Goal: Information Seeking & Learning: Learn about a topic

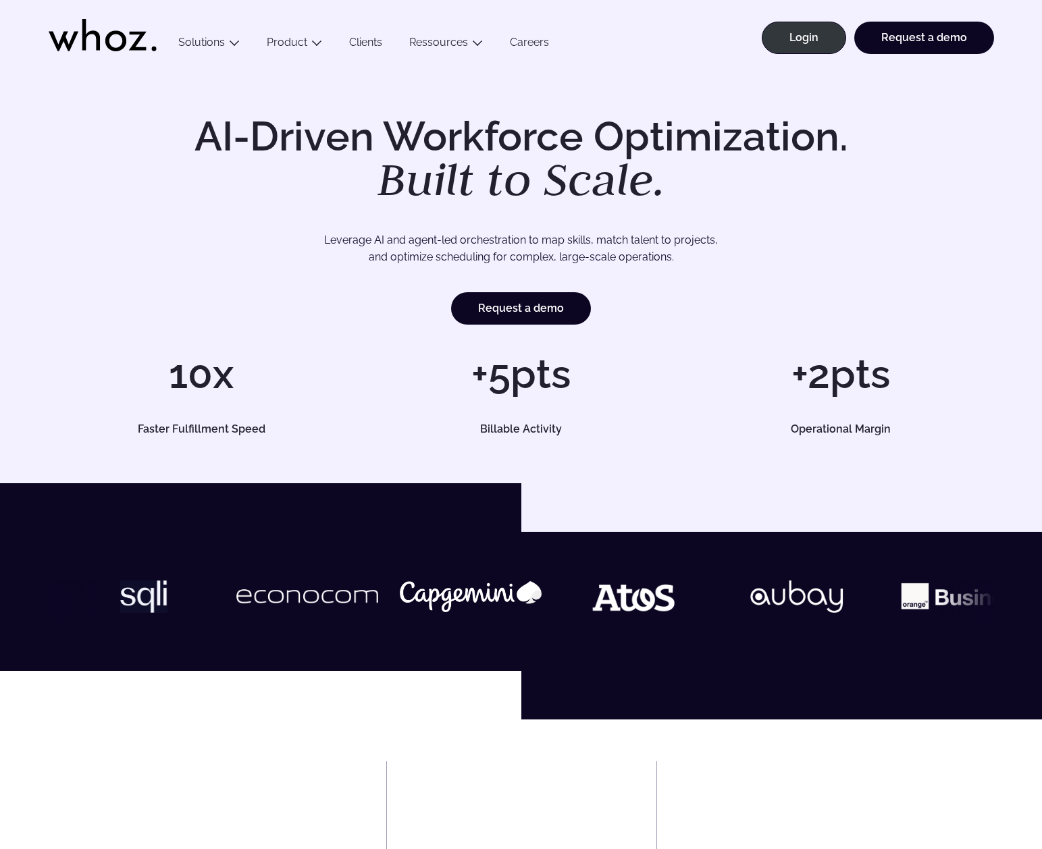
click at [119, 38] on icon at bounding box center [103, 35] width 108 height 32
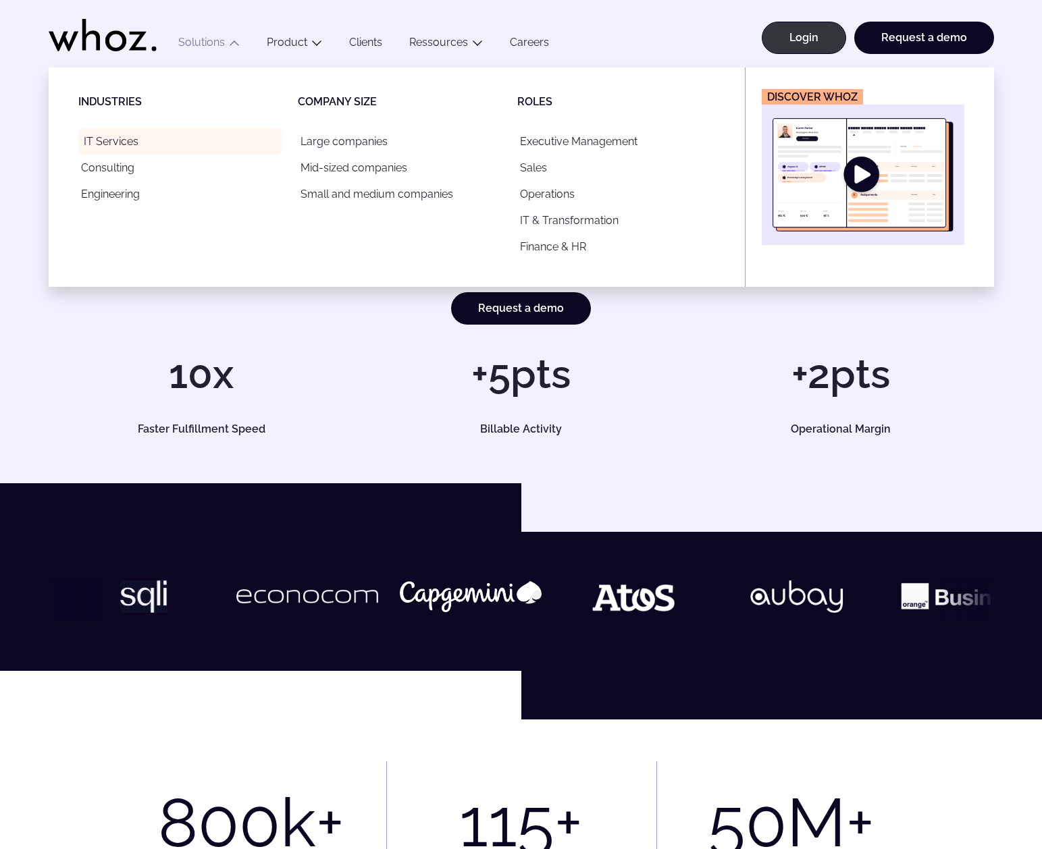
click at [122, 138] on link "IT Services" at bounding box center [179, 141] width 203 height 26
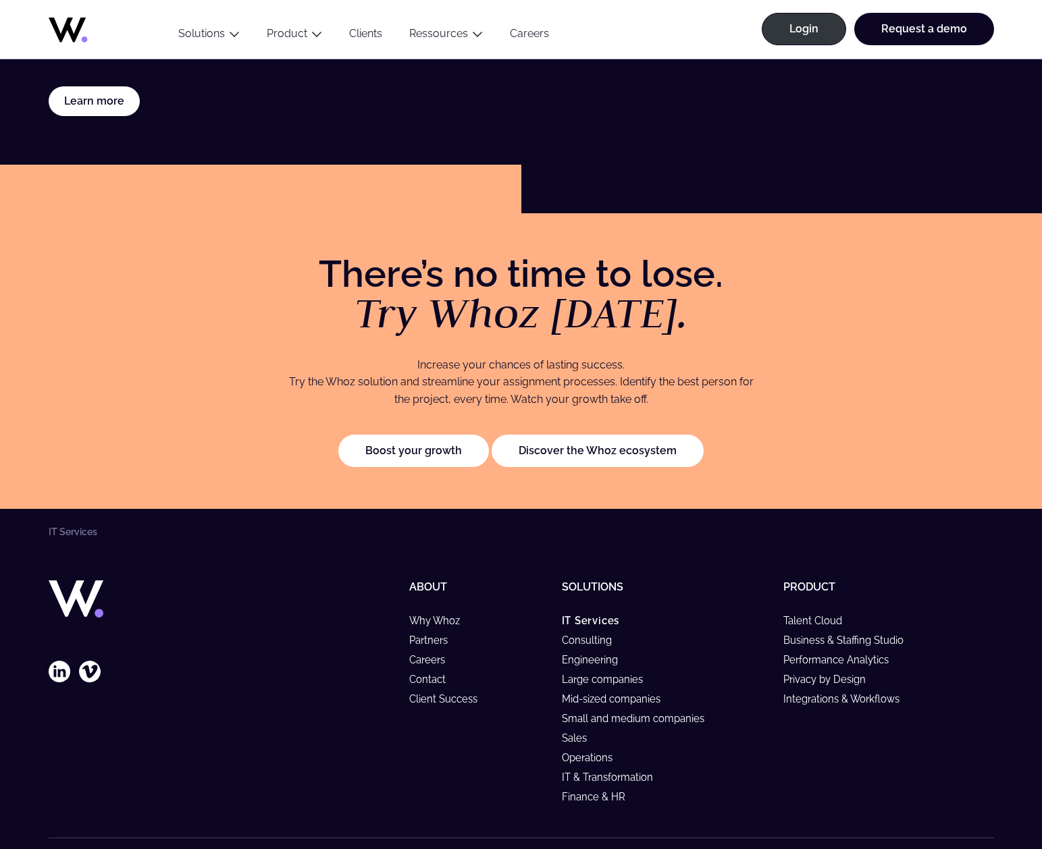
scroll to position [2847, 0]
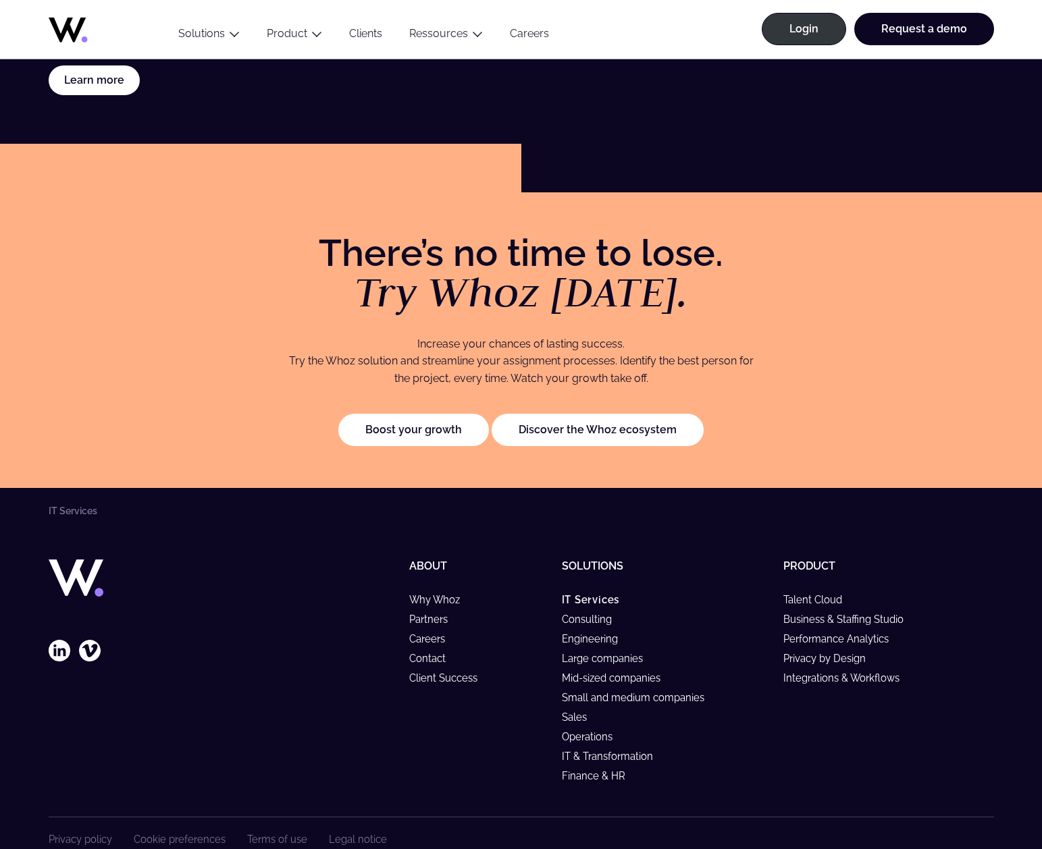
click at [367, 34] on link "Clients" at bounding box center [365, 36] width 60 height 18
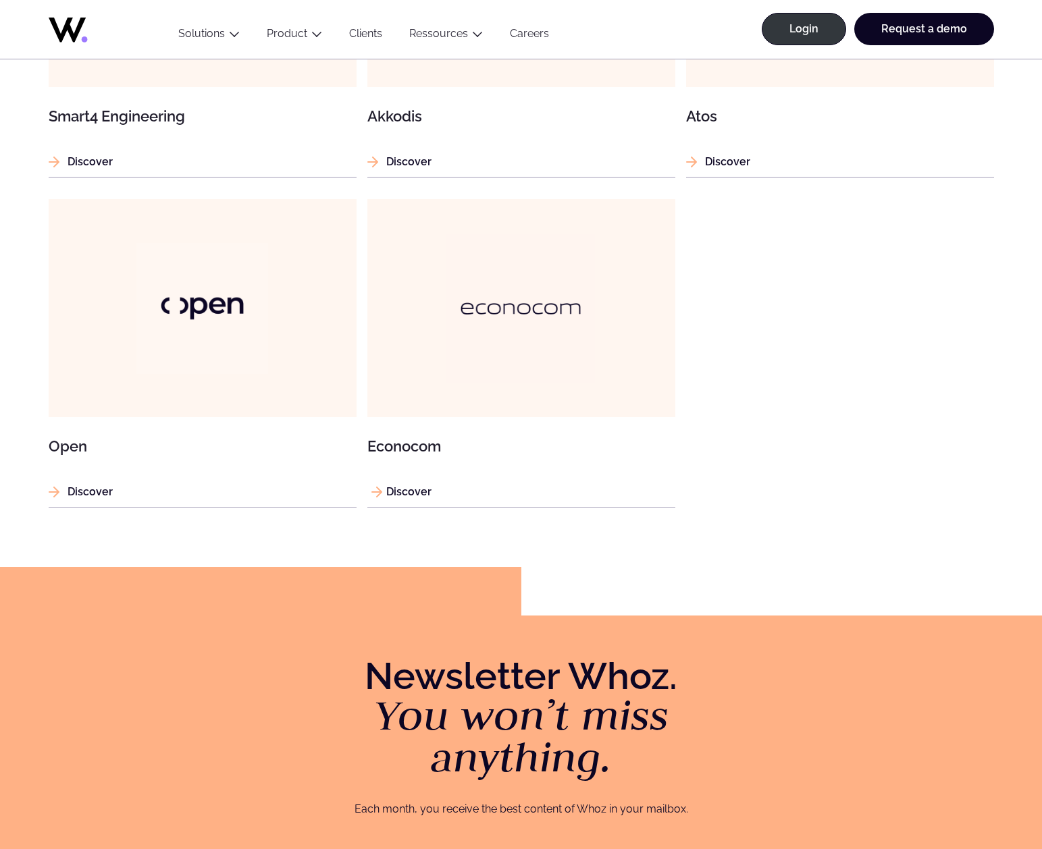
scroll to position [1390, 0]
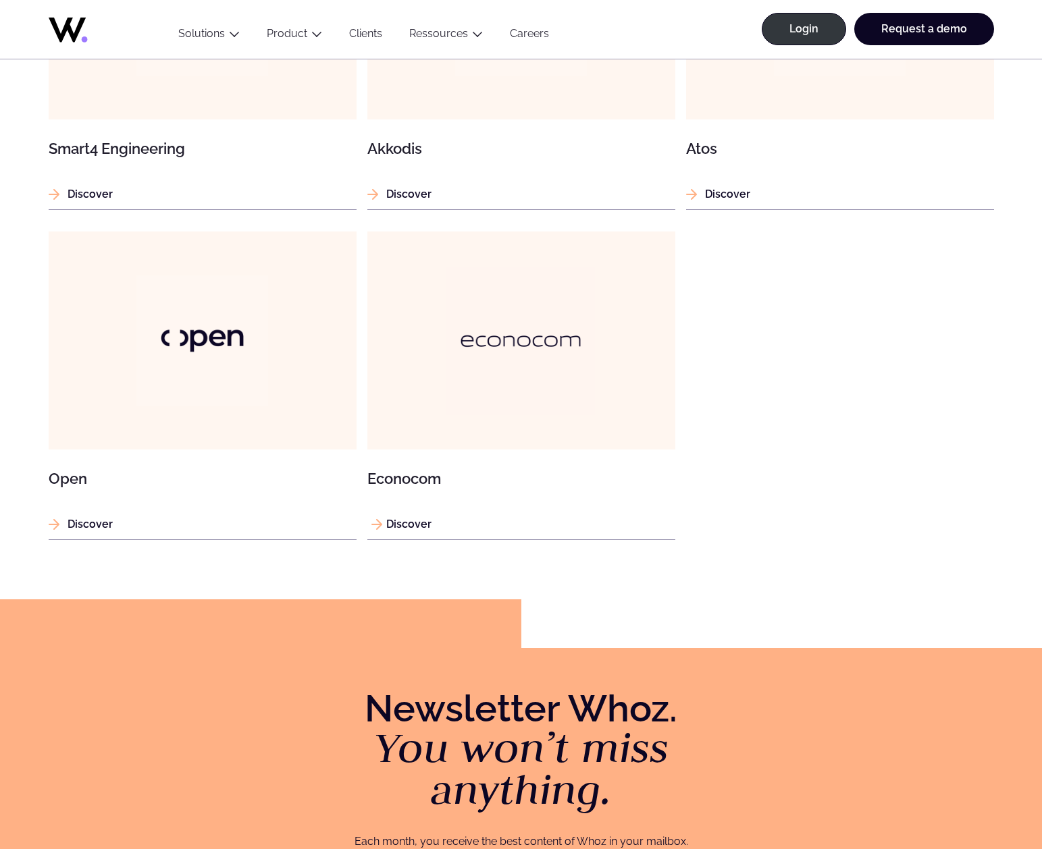
click at [486, 317] on img at bounding box center [520, 340] width 147 height 147
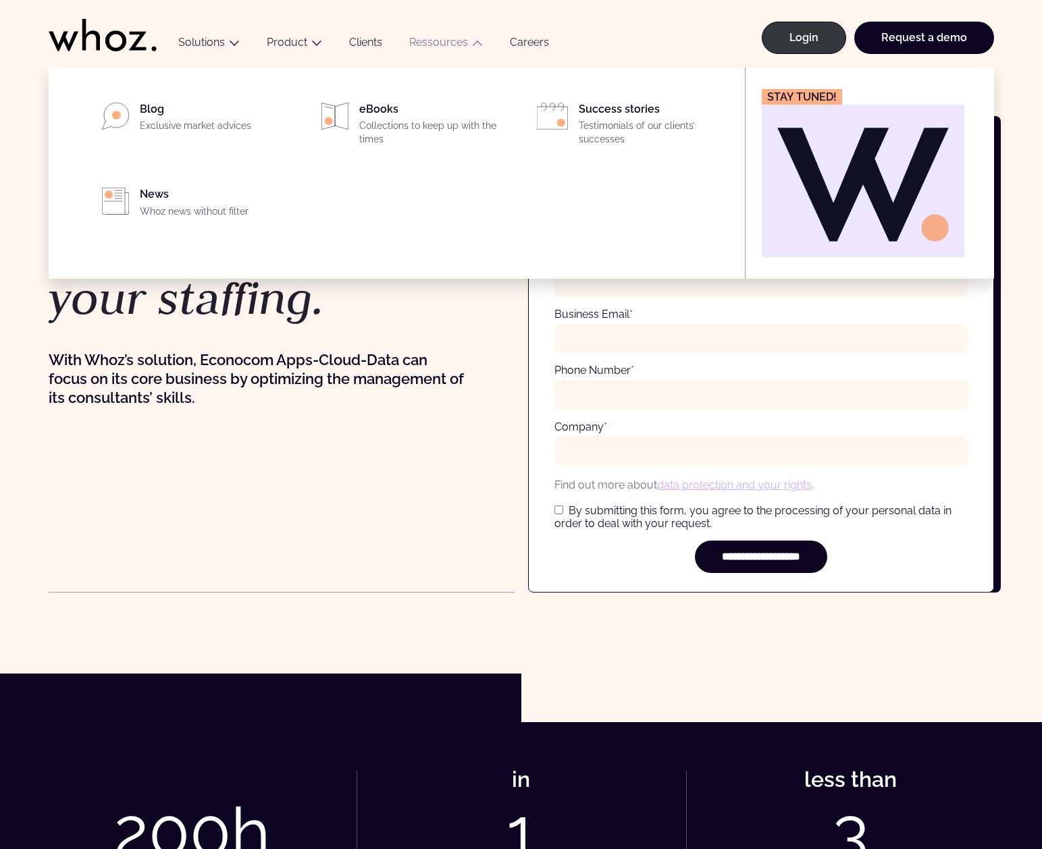
click at [431, 42] on link "Ressources" at bounding box center [438, 42] width 59 height 13
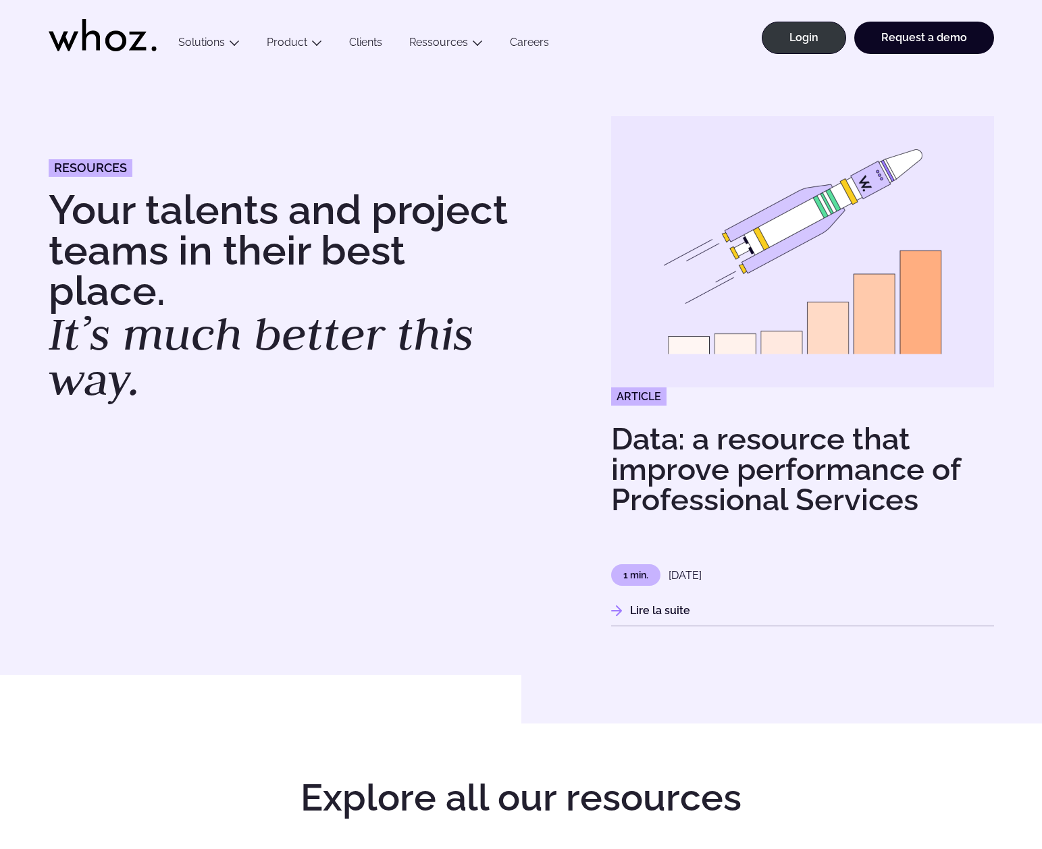
click at [524, 43] on link "Careers" at bounding box center [529, 45] width 66 height 18
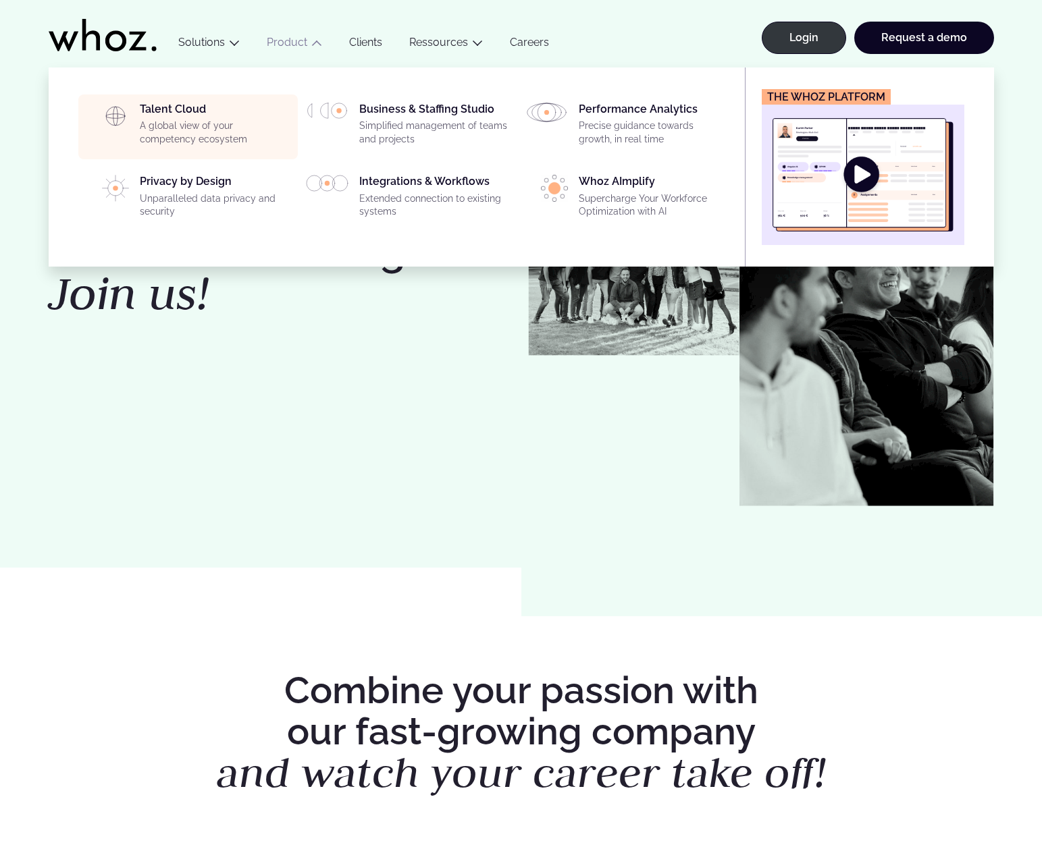
click at [198, 136] on p "A global view of your competency ecosystem" at bounding box center [215, 132] width 150 height 26
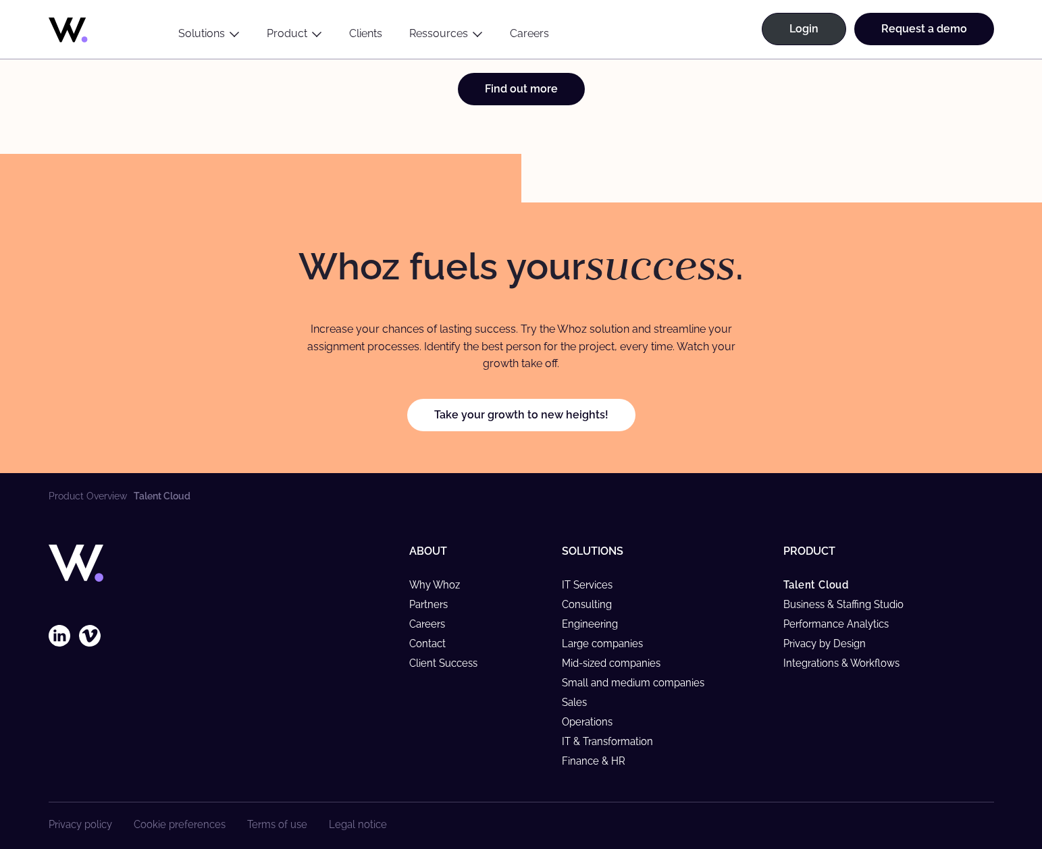
scroll to position [3967, 0]
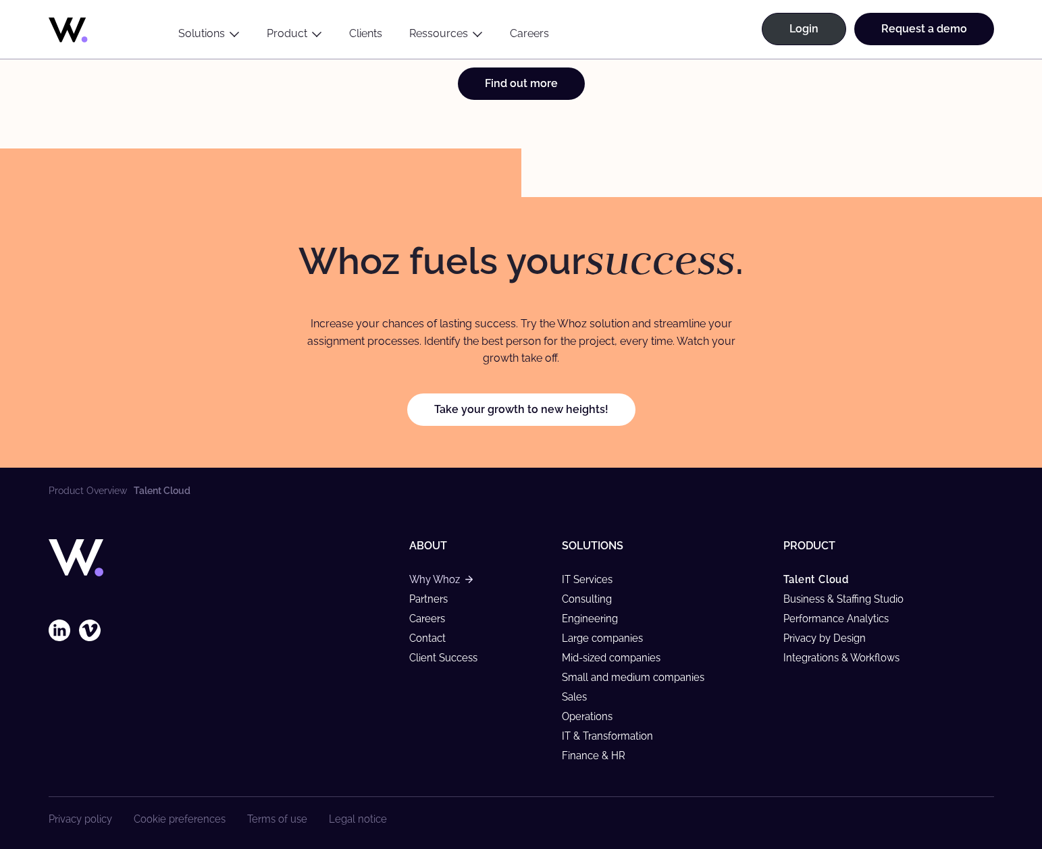
click at [435, 574] on link "Why Whoz" at bounding box center [440, 579] width 63 height 11
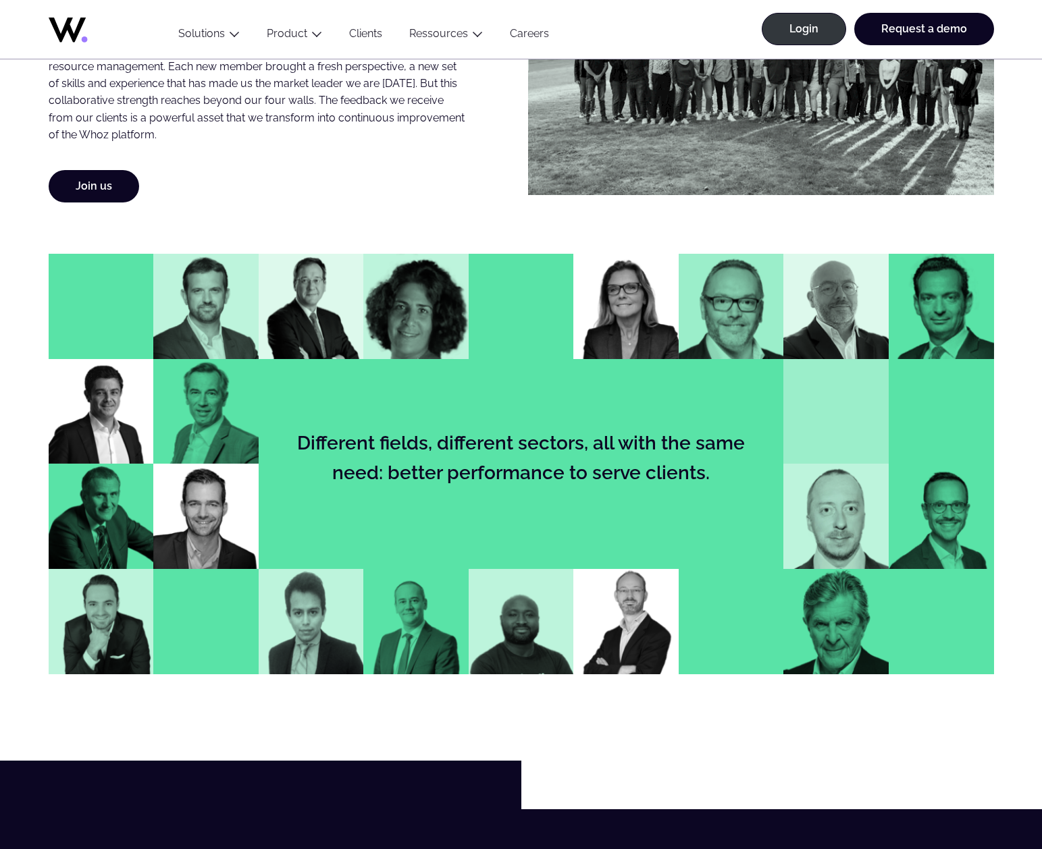
scroll to position [881, 0]
